Goal: Task Accomplishment & Management: Manage account settings

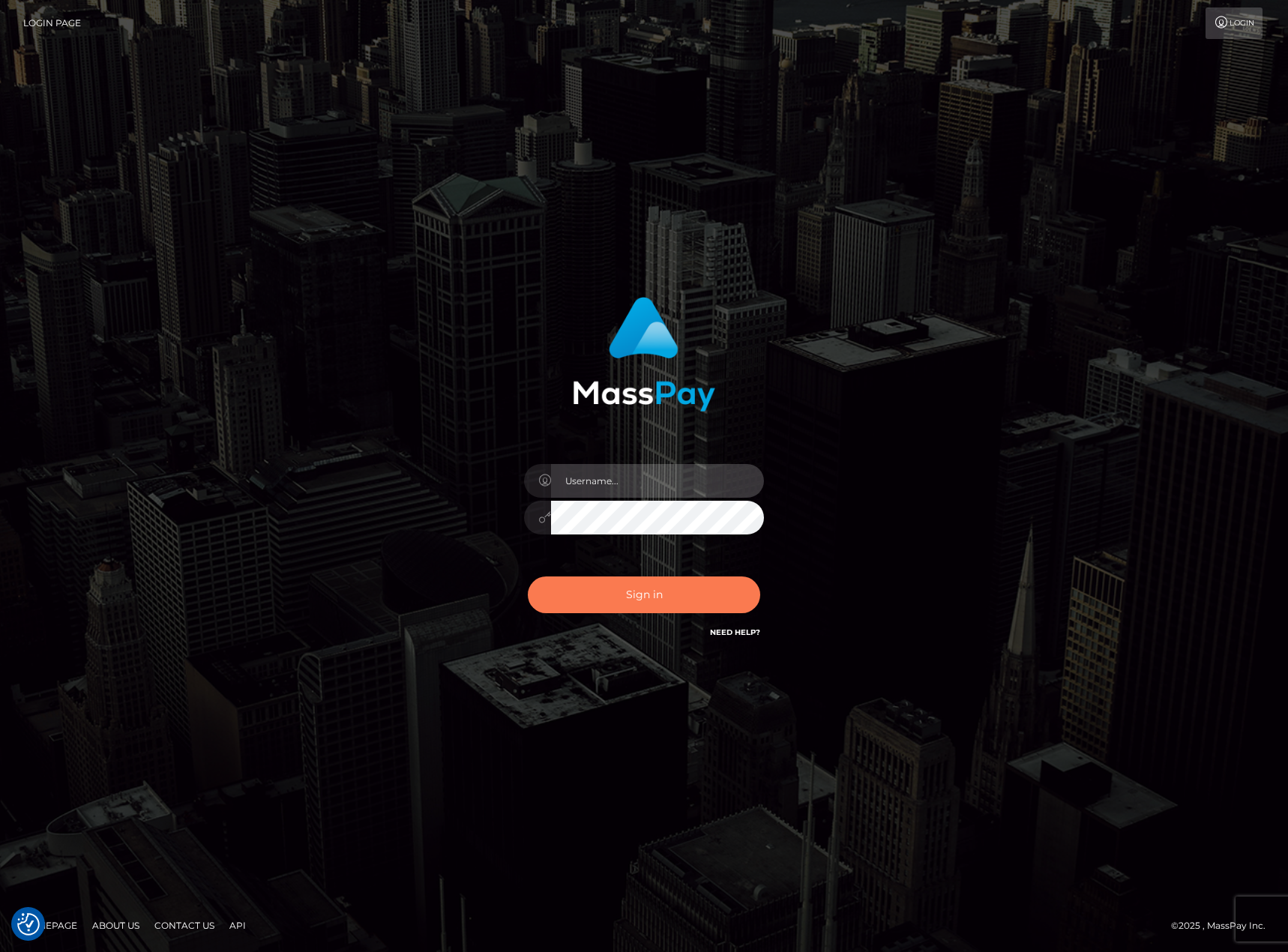
type input "chelsea.whop"
click at [651, 594] on button "Sign in" at bounding box center [644, 594] width 232 height 37
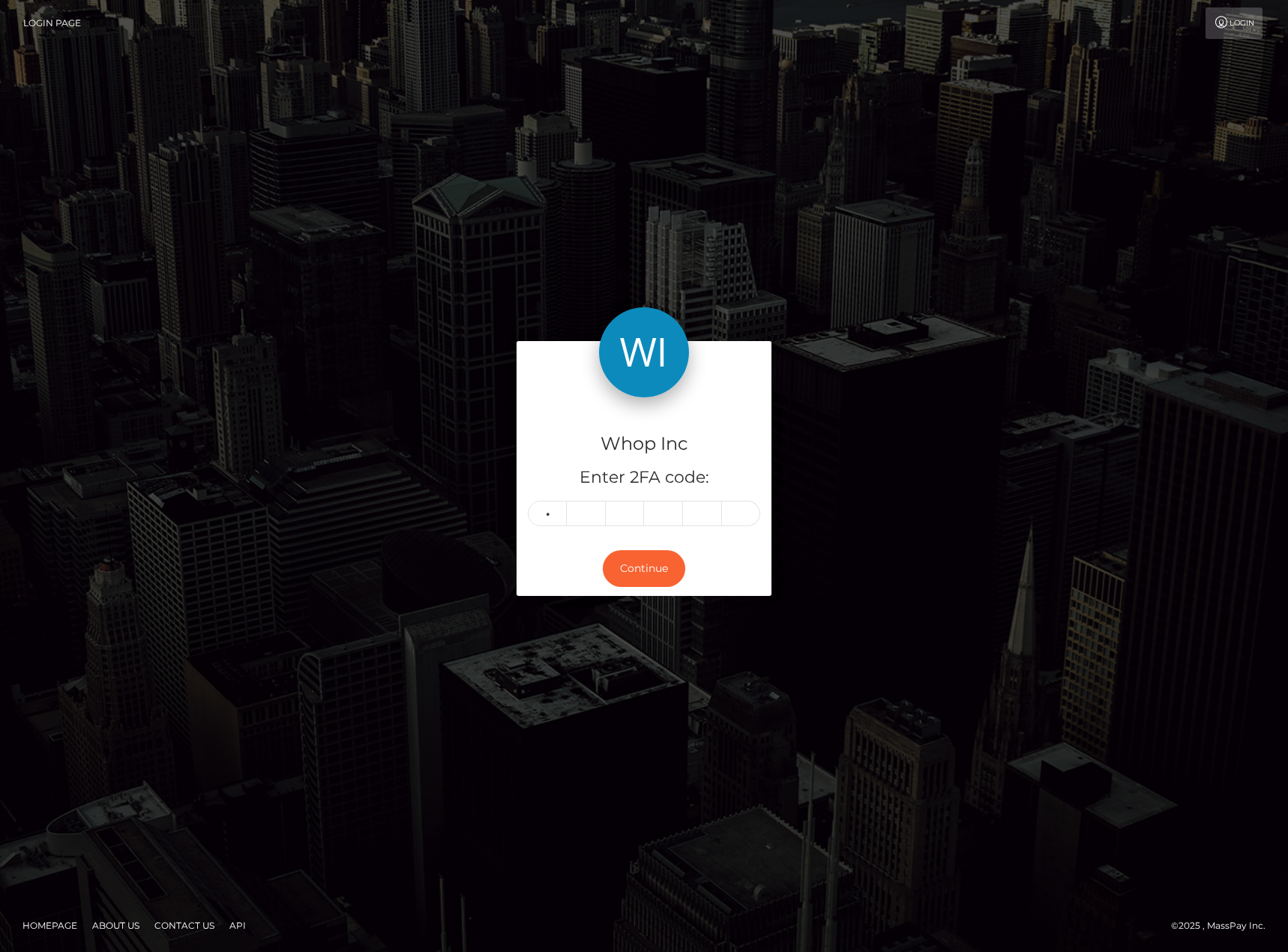
type input "0"
type input "8"
type input "9"
type input "1"
type input "4"
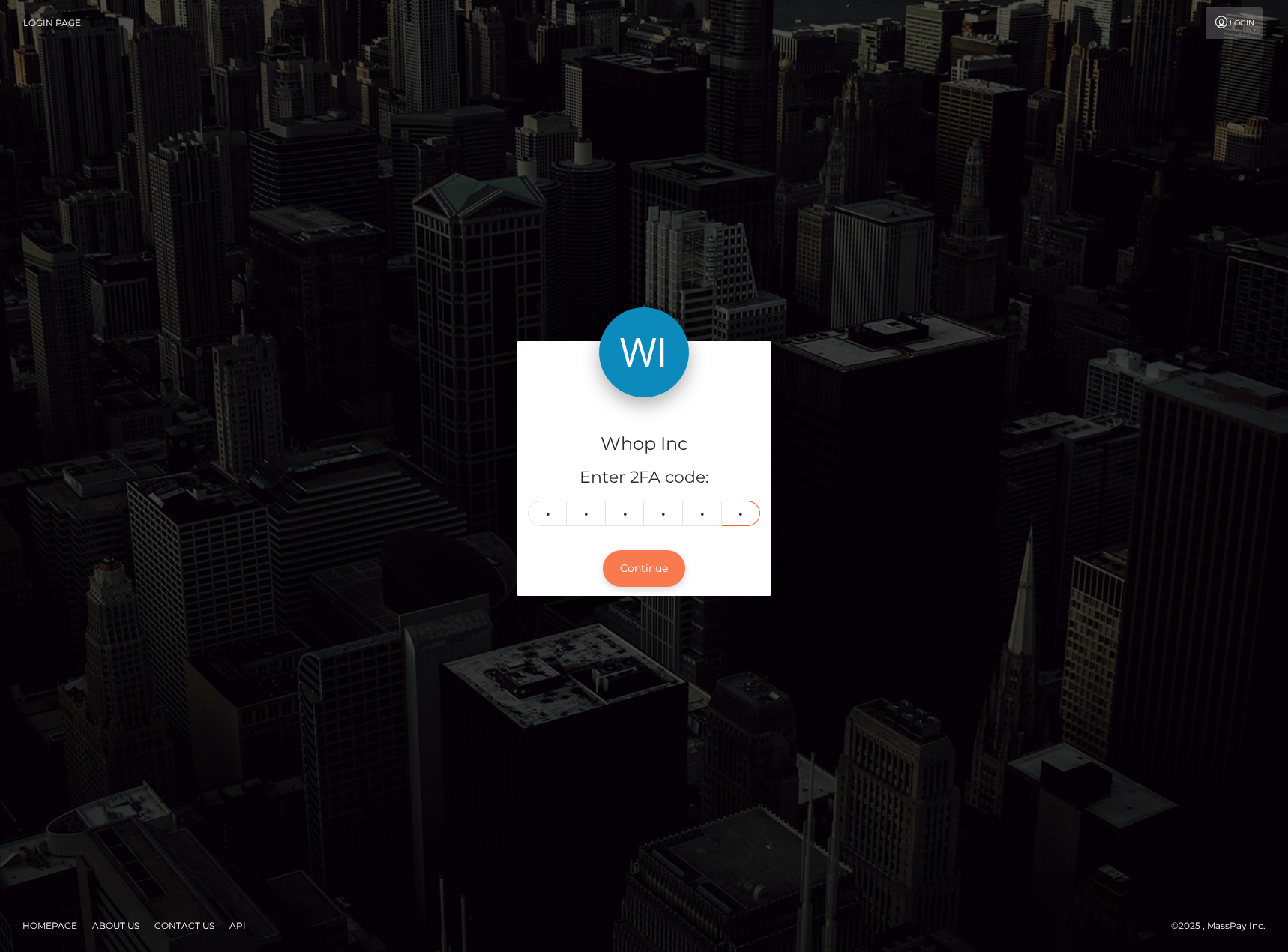
type input "4"
click at [651, 570] on button "Continue" at bounding box center [644, 568] width 83 height 37
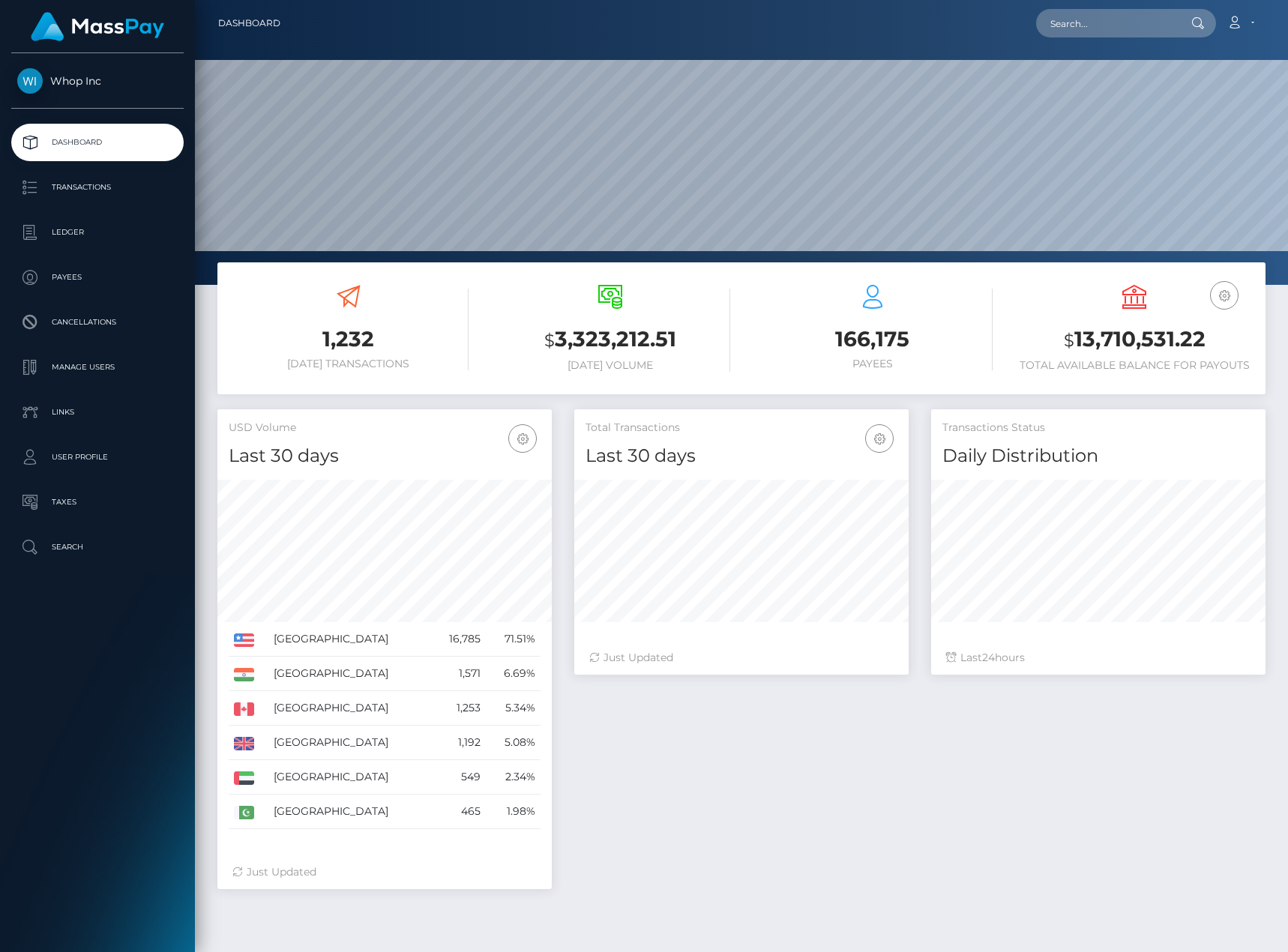
scroll to position [266, 334]
click at [78, 232] on p "Ledger" at bounding box center [97, 232] width 161 height 22
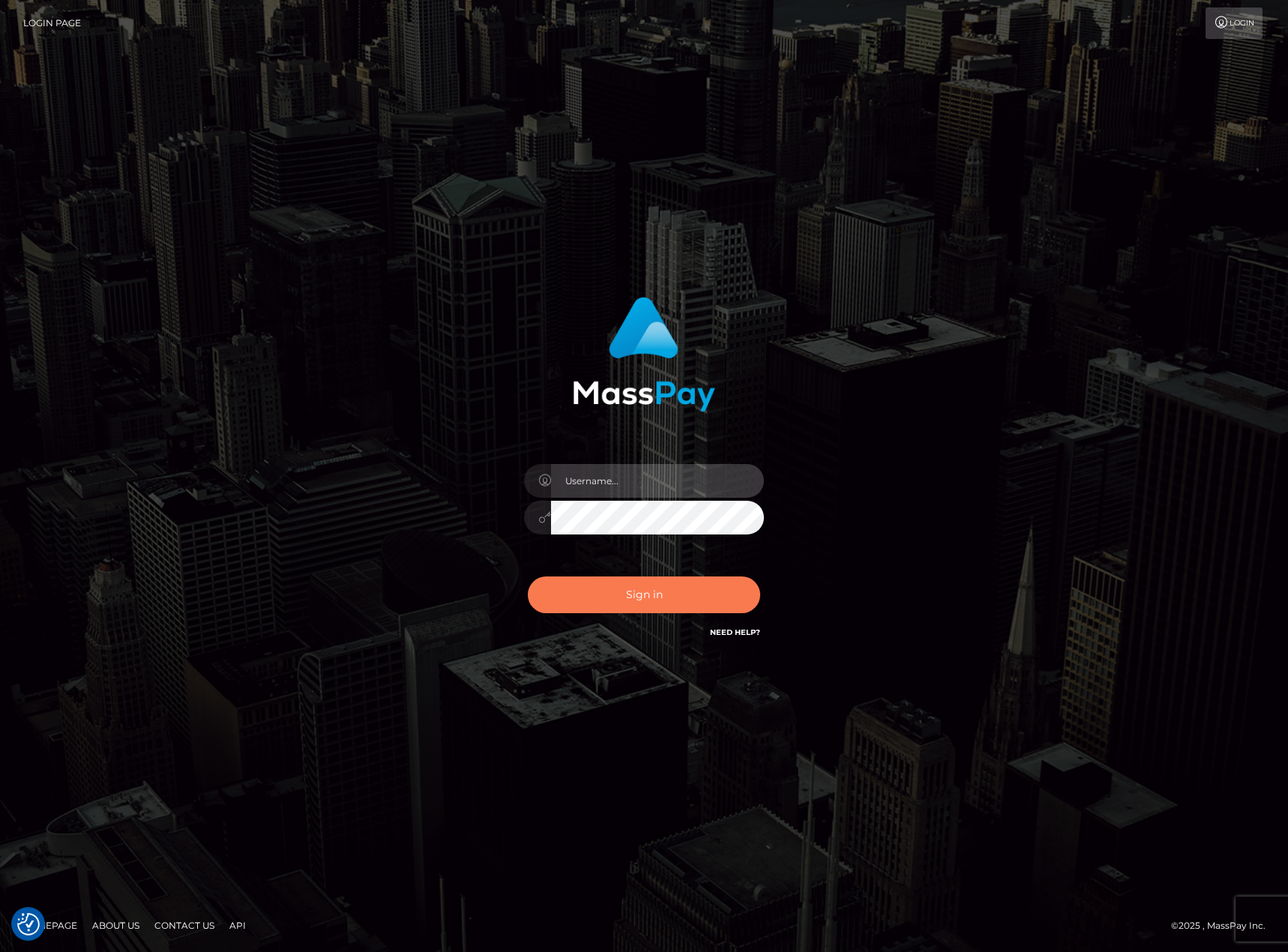
type input "[PERSON_NAME].whop"
click at [635, 611] on button "Sign in" at bounding box center [644, 594] width 232 height 37
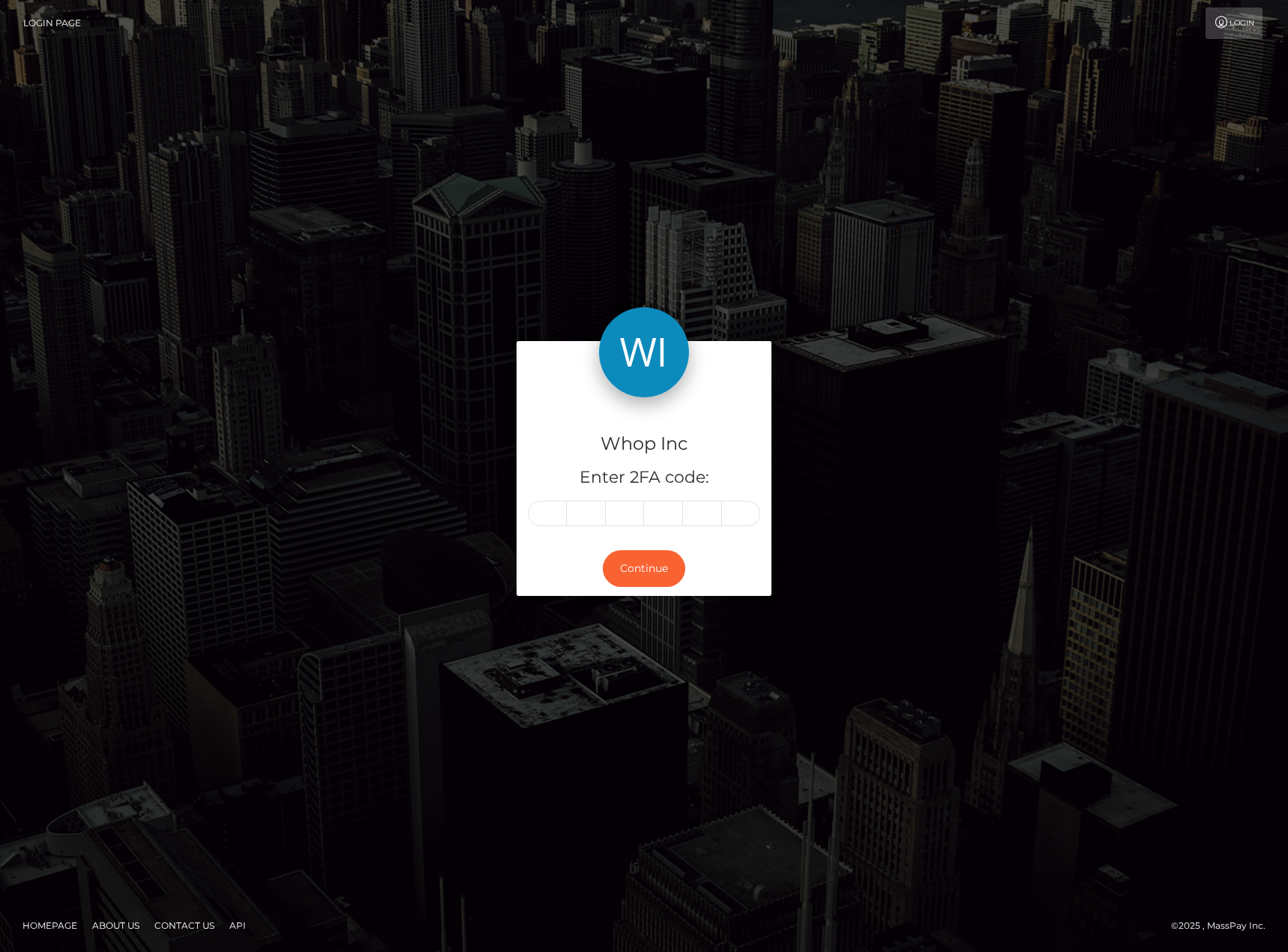
click at [547, 505] on input "text" at bounding box center [547, 513] width 39 height 26
type input "4"
type input "5"
type input "6"
type input "1"
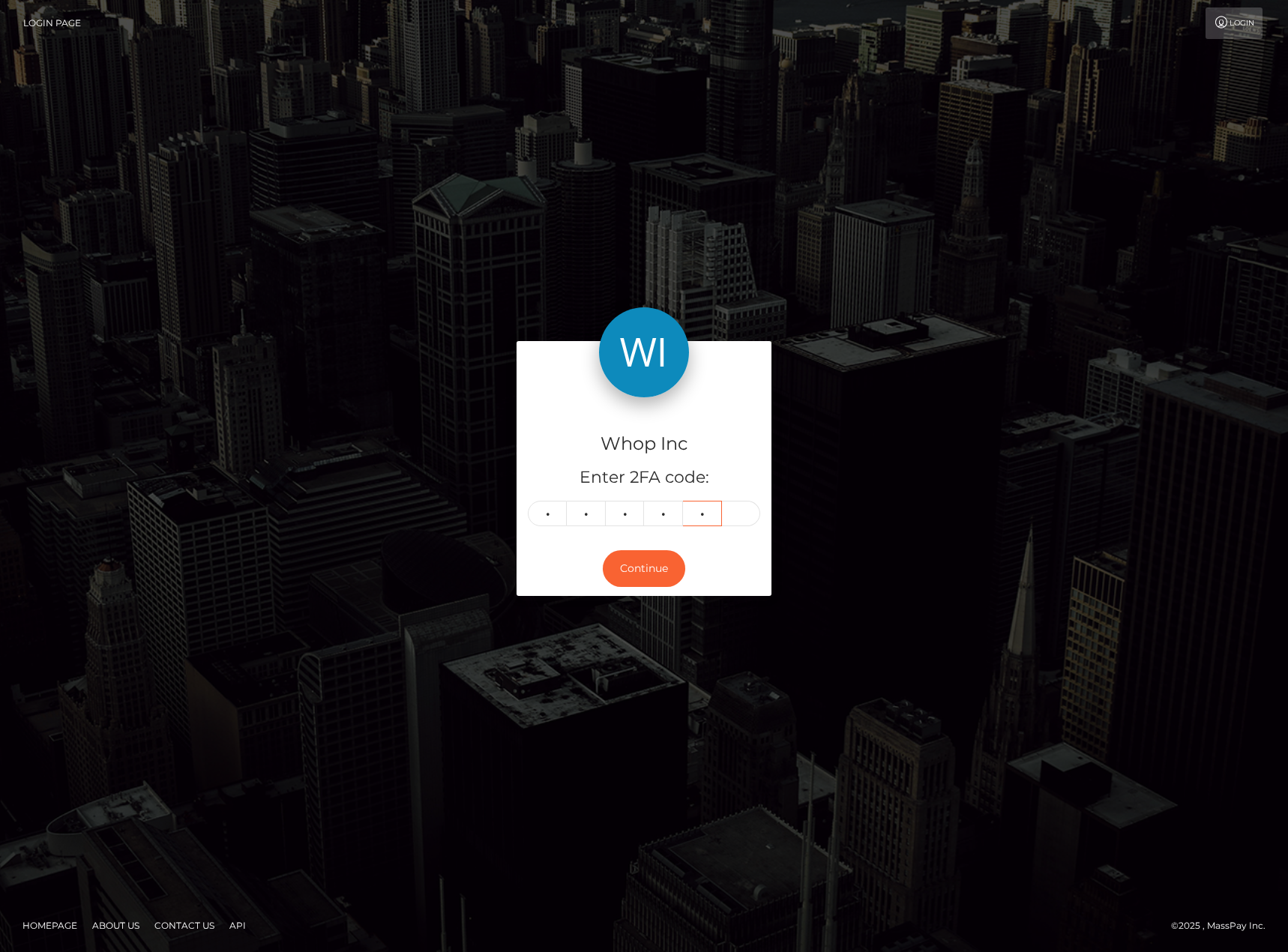
type input "9"
type input "4"
click at [646, 564] on button "Continue" at bounding box center [644, 568] width 83 height 37
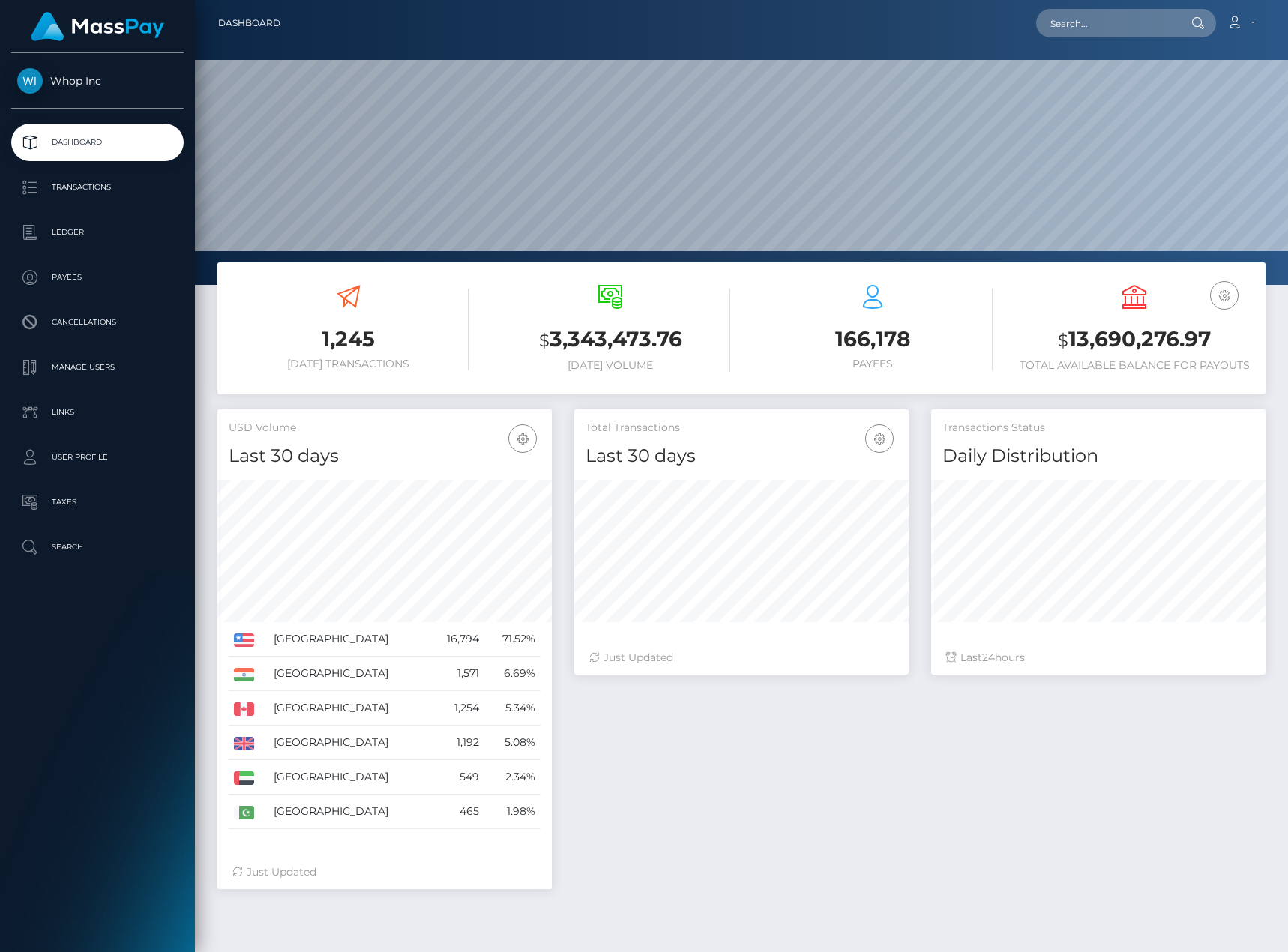
scroll to position [266, 334]
click at [75, 231] on p "Ledger" at bounding box center [97, 232] width 161 height 22
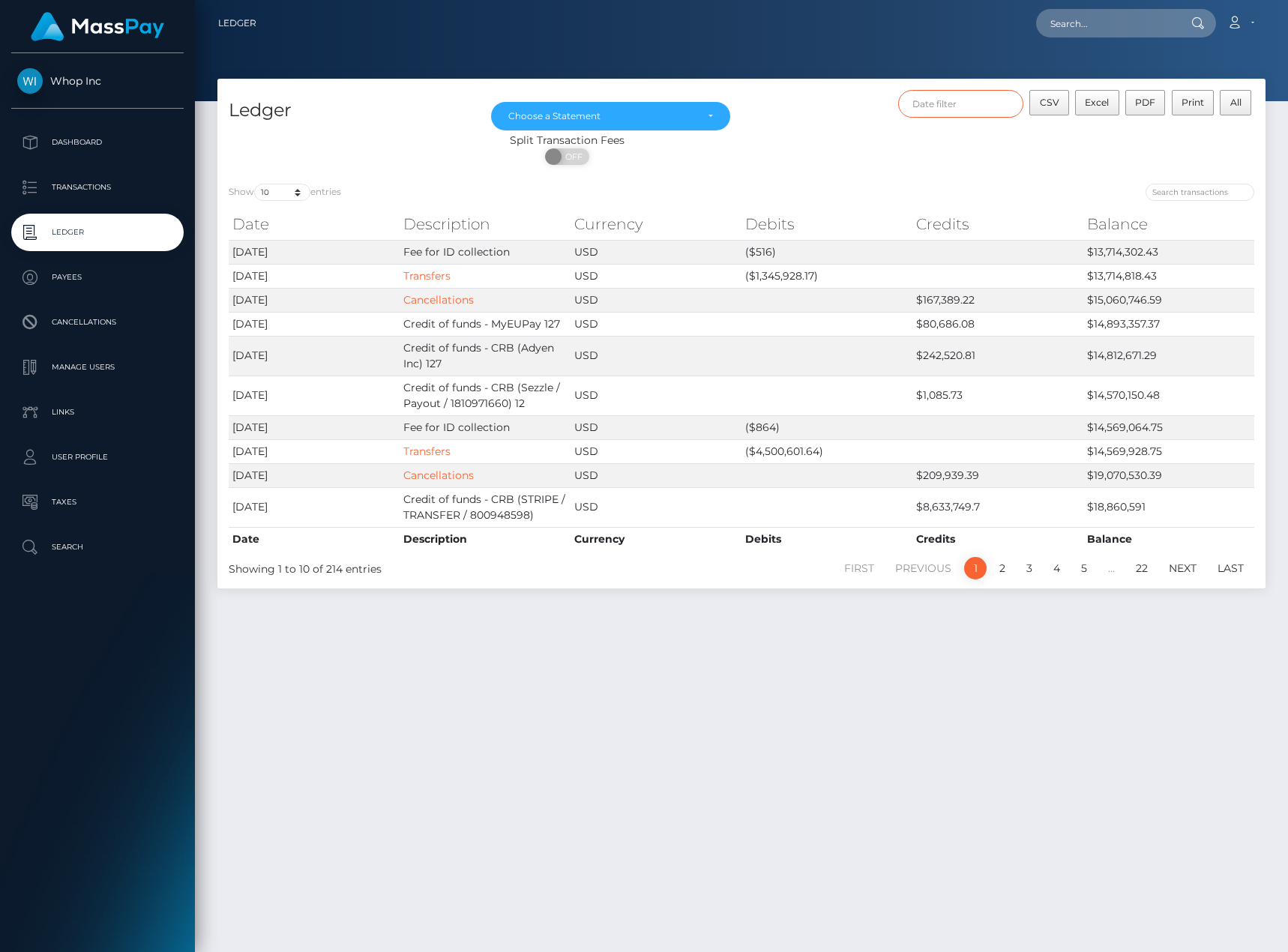
click at [938, 95] on input "text" at bounding box center [960, 104] width 126 height 28
click at [859, 108] on div "CSV Excel PDF Print All" at bounding box center [1003, 112] width 524 height 43
click at [54, 407] on p "Links" at bounding box center [97, 412] width 161 height 22
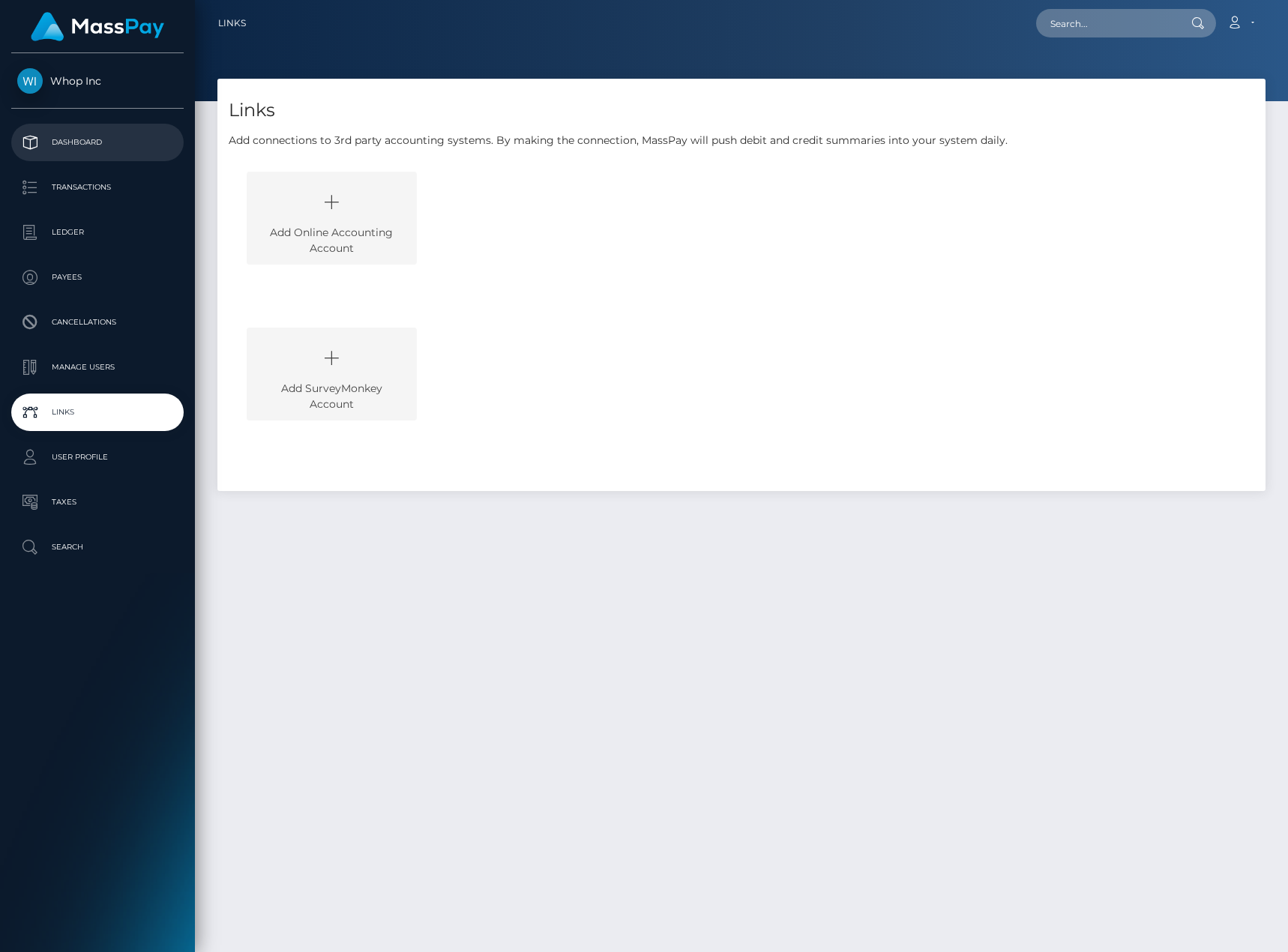
click at [77, 132] on p "Dashboard" at bounding box center [97, 143] width 161 height 22
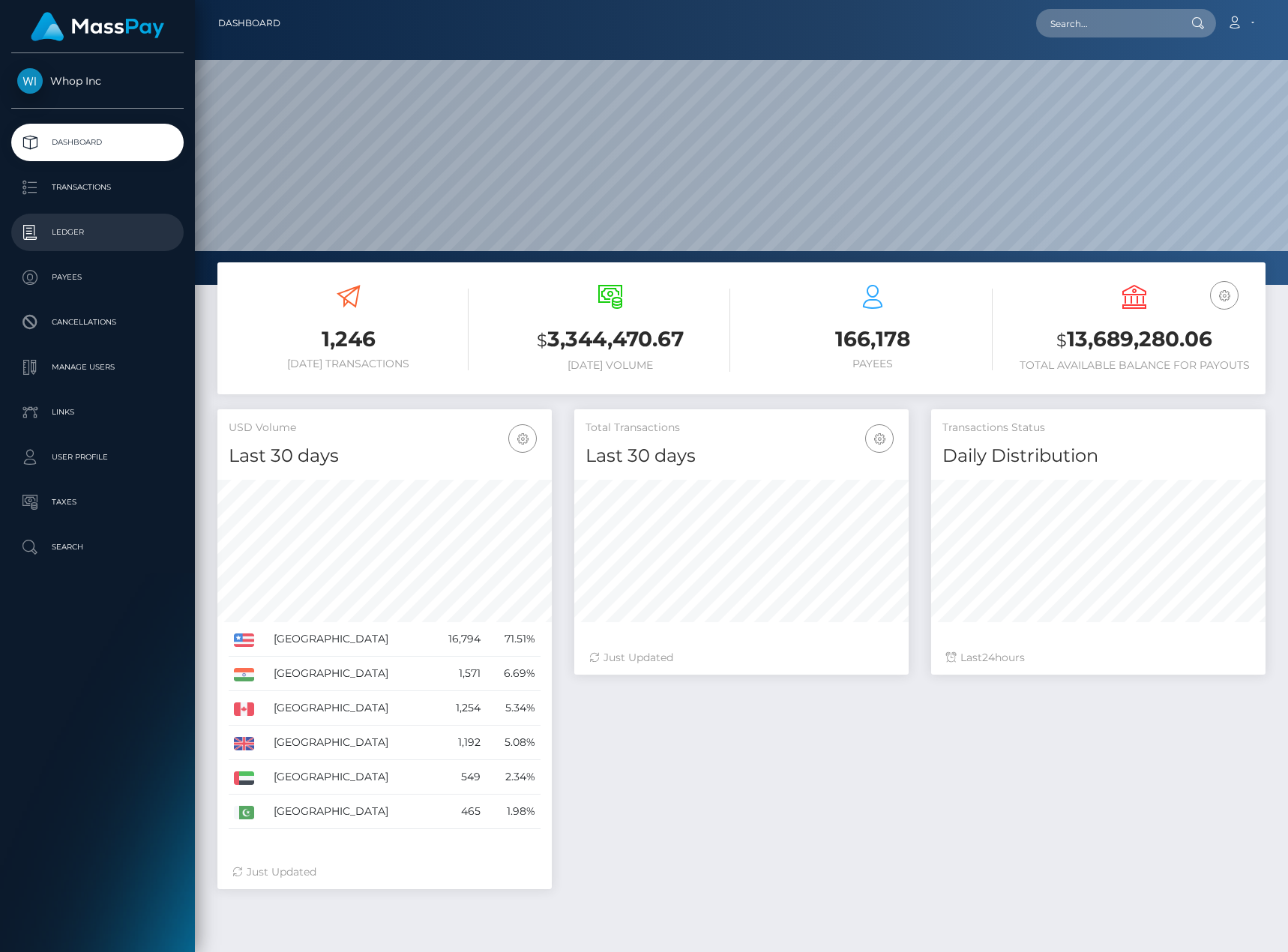
click at [71, 230] on p "Ledger" at bounding box center [97, 232] width 161 height 22
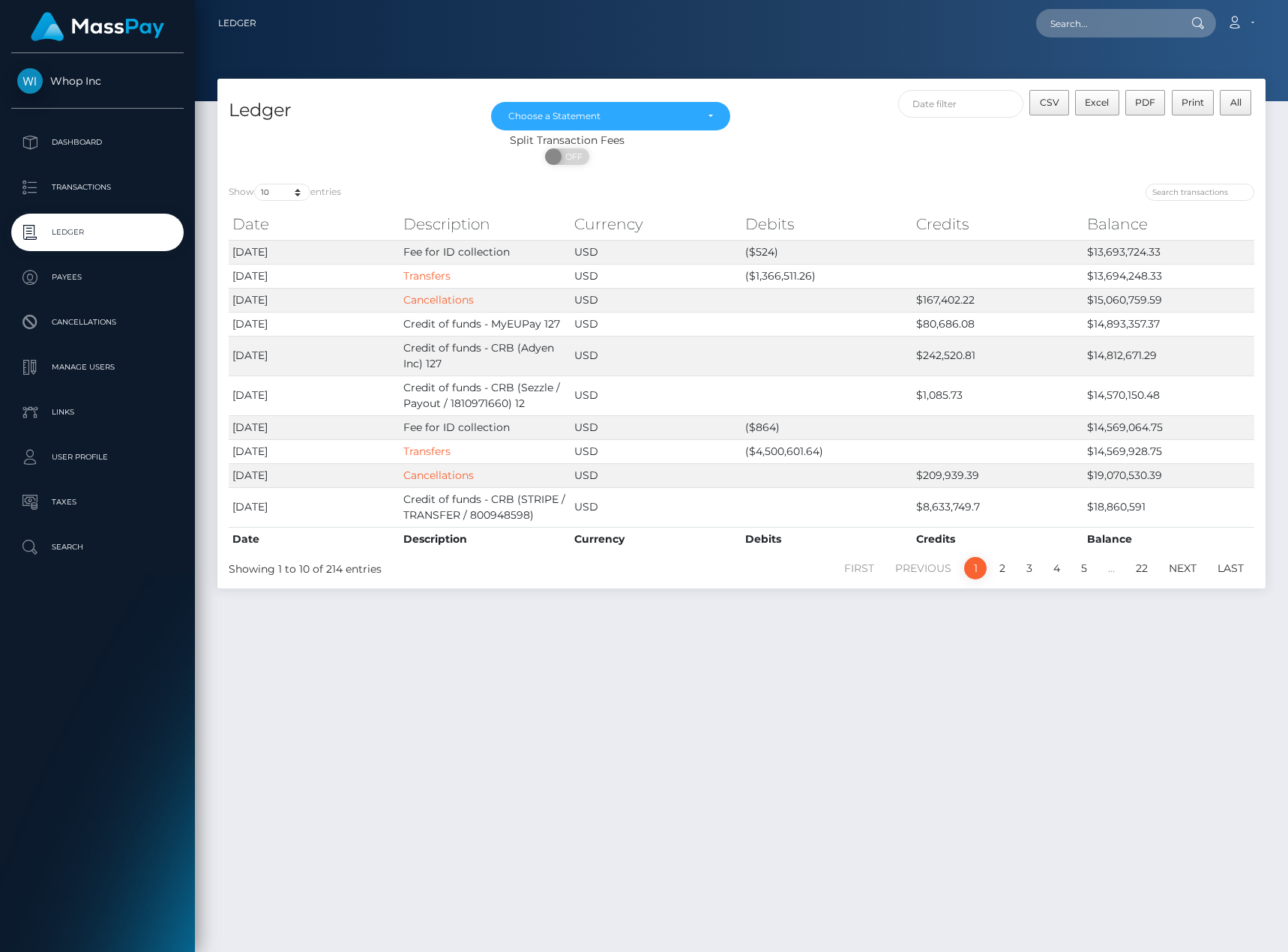
click at [80, 183] on p "Transactions" at bounding box center [97, 187] width 161 height 22
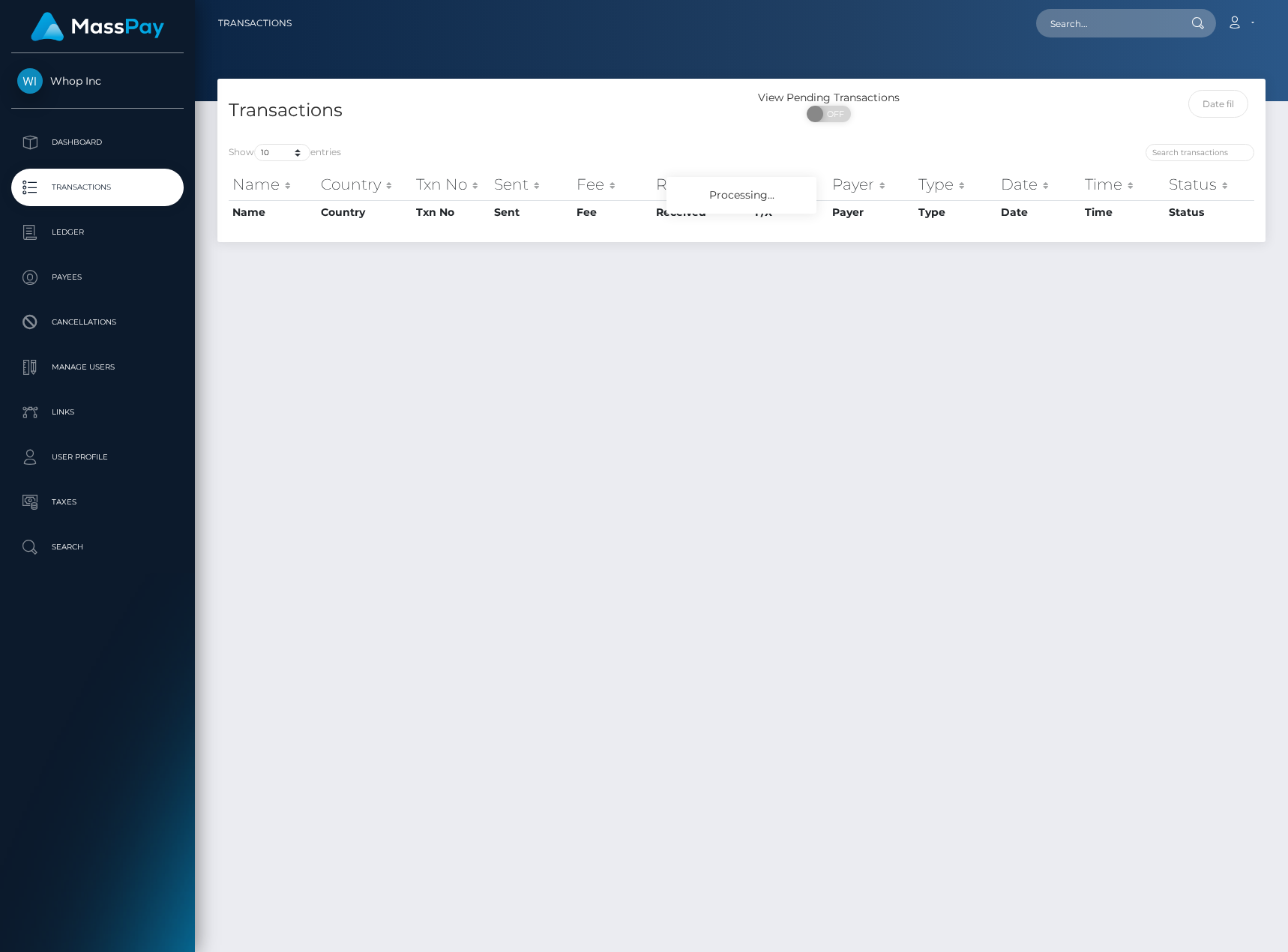
click at [80, 239] on p "Ledger" at bounding box center [97, 232] width 161 height 22
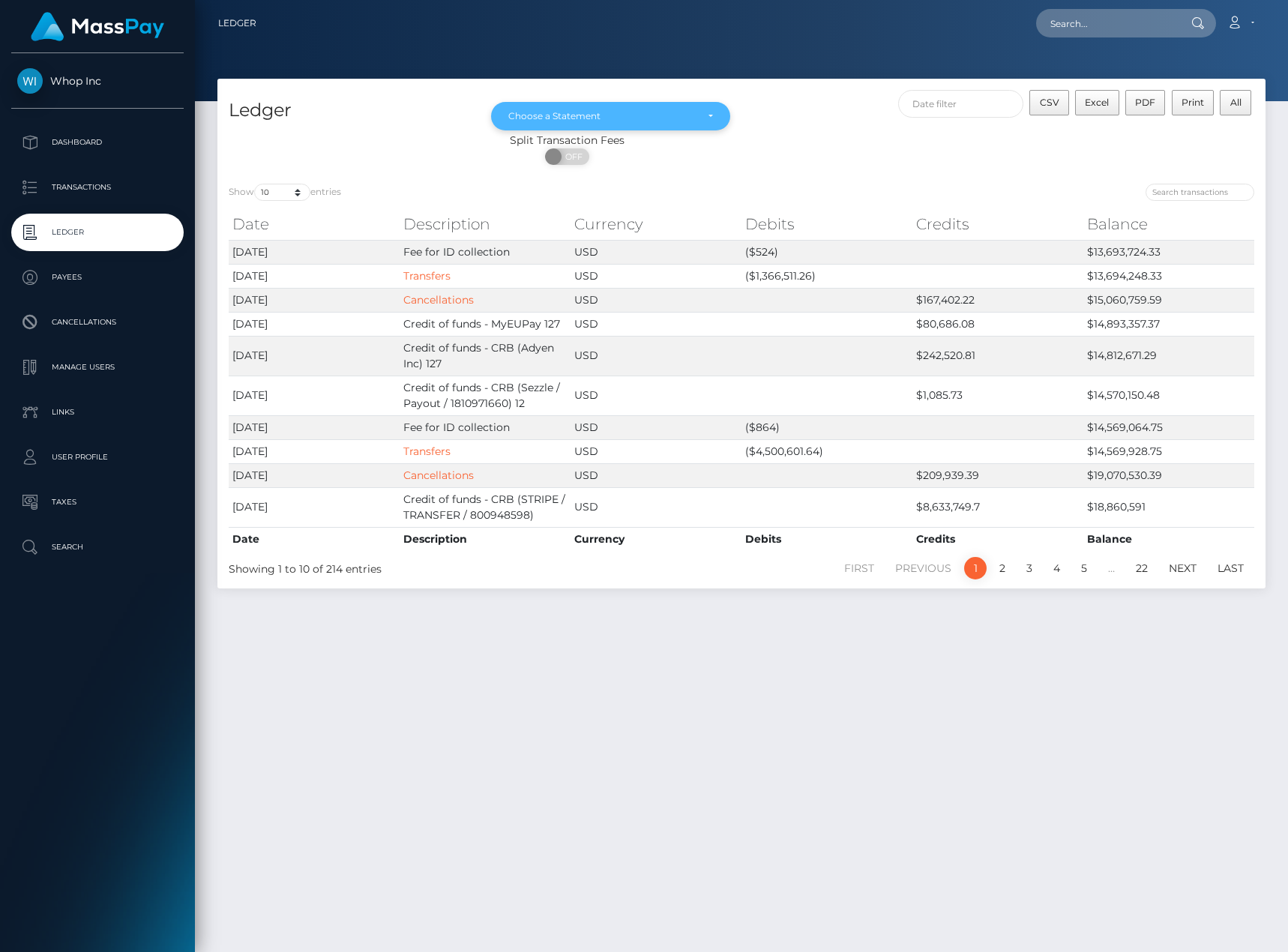
click at [586, 125] on div "Choose a Statement" at bounding box center [610, 116] width 240 height 28
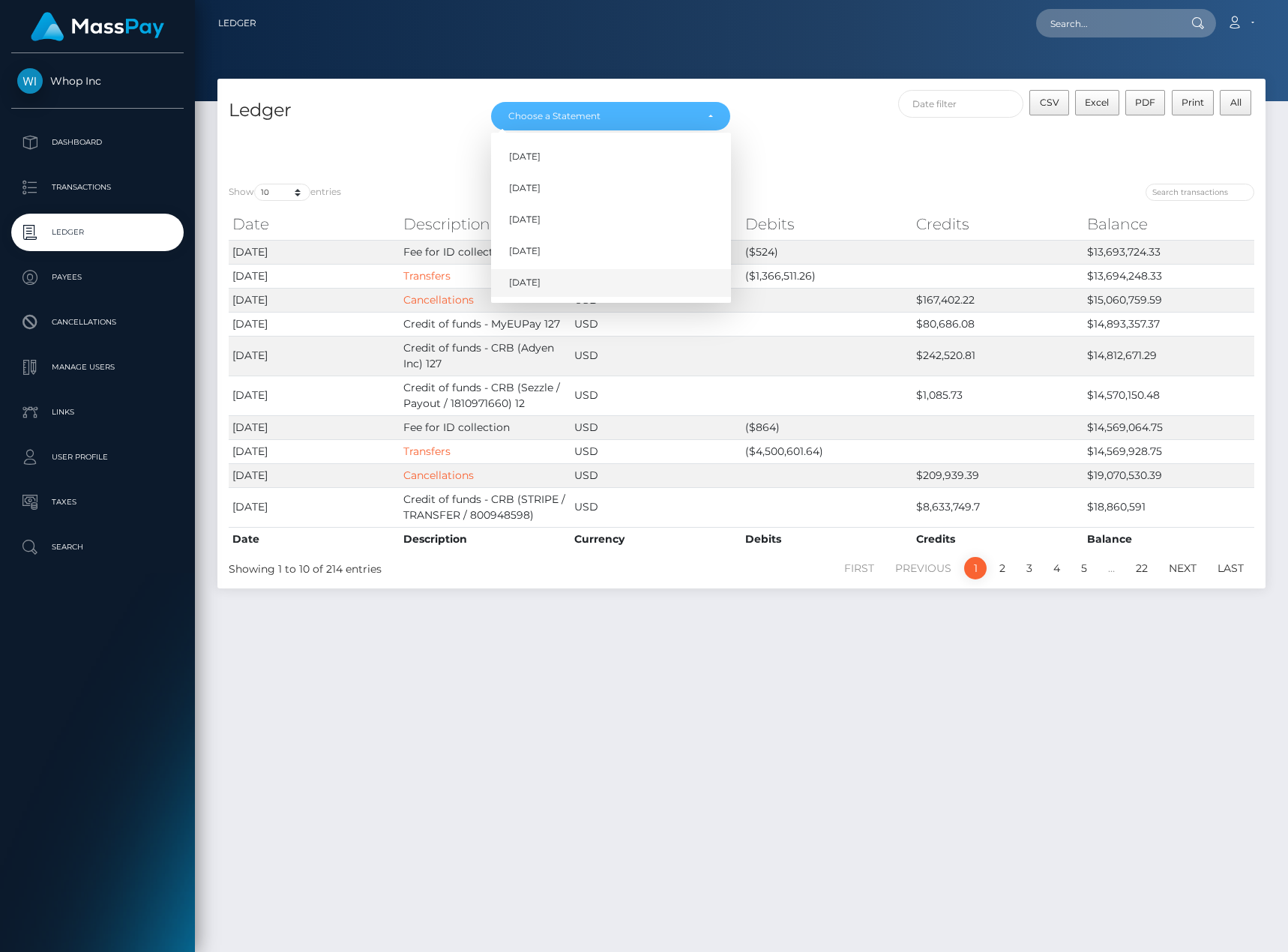
scroll to position [39, 0]
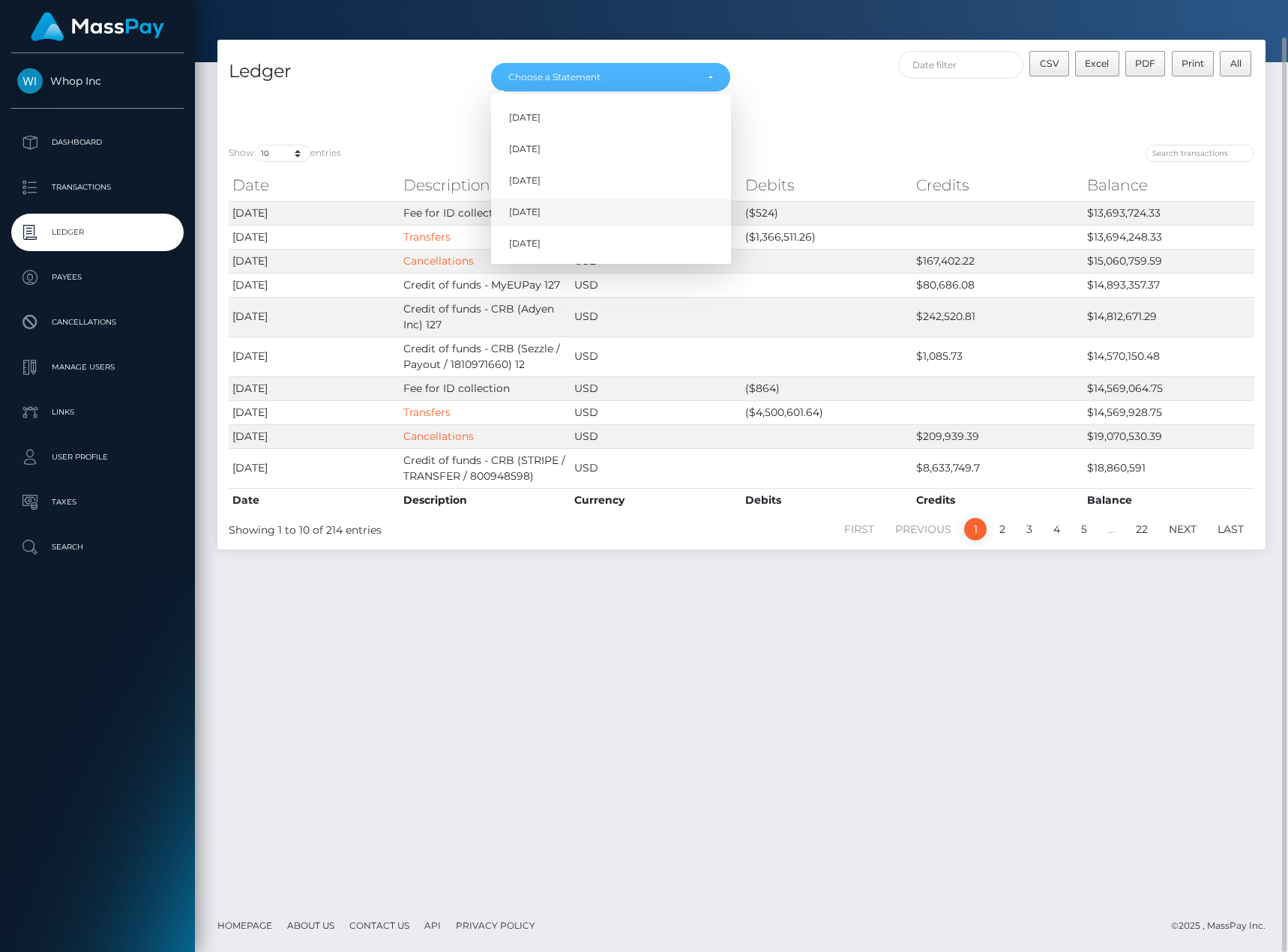
click at [535, 207] on span "[DATE]" at bounding box center [524, 212] width 32 height 14
select select "[DATE]"
